Goal: Task Accomplishment & Management: Manage account settings

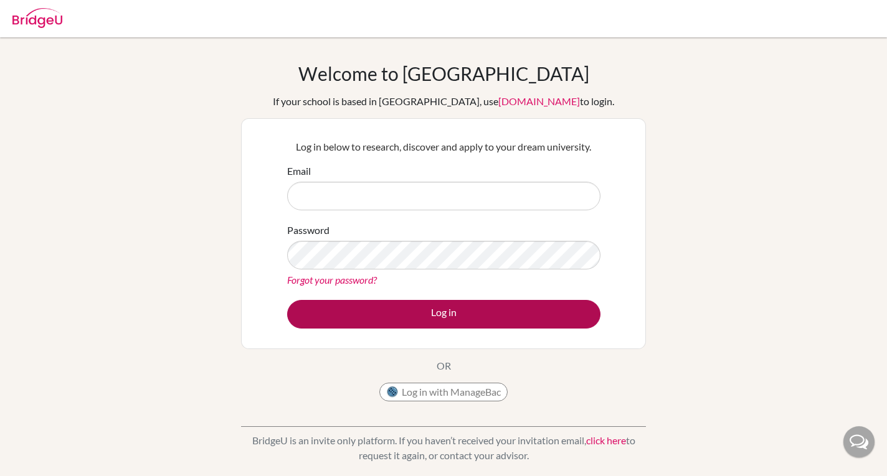
type input "[EMAIL_ADDRESS][DOMAIN_NAME]"
click at [523, 318] on button "Log in" at bounding box center [443, 314] width 313 height 29
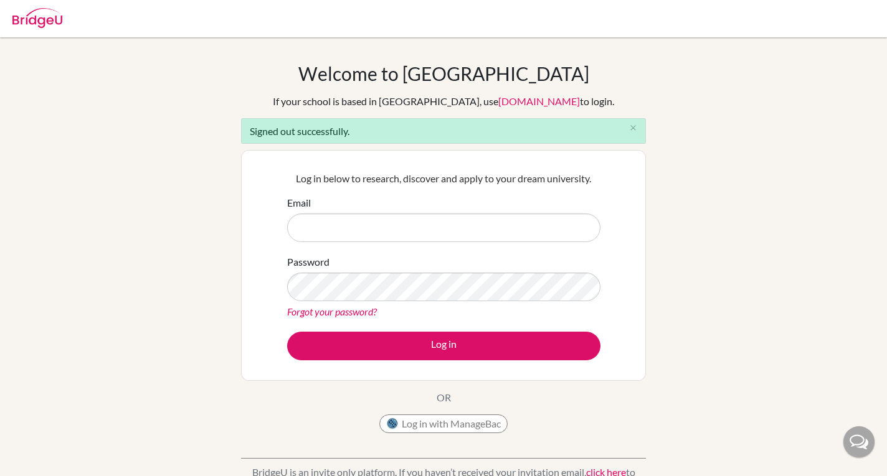
type input "dieplln.sthl@thschool.edu.vn"
click at [36, 15] on img at bounding box center [37, 18] width 50 height 20
